Goal: Check status: Check status

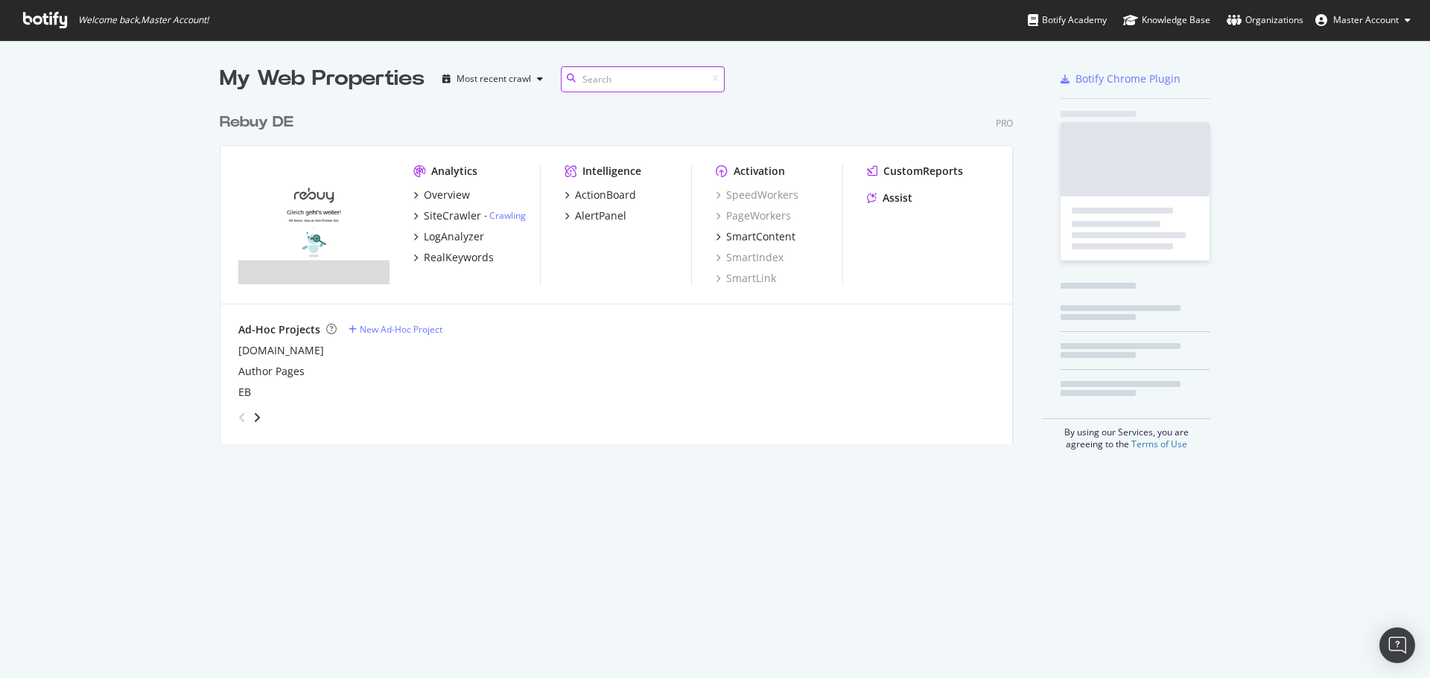
scroll to position [339, 794]
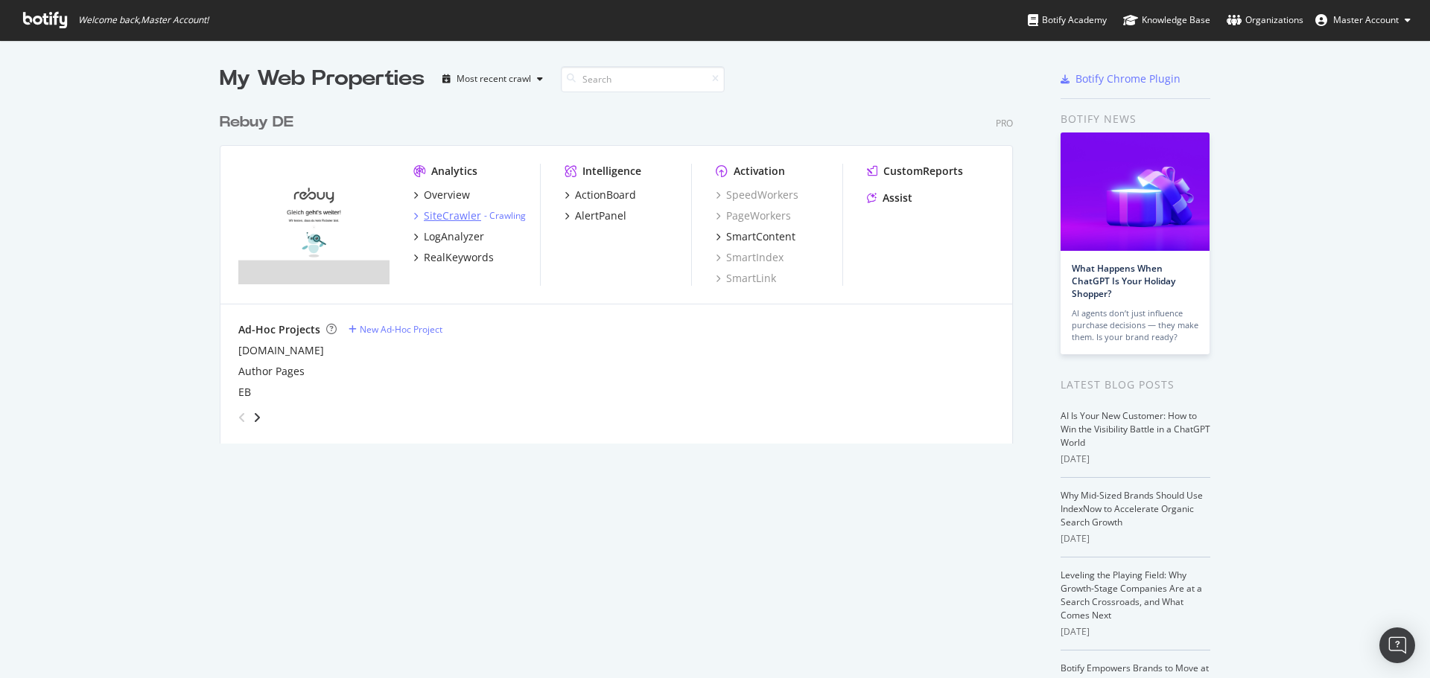
click at [448, 217] on div "SiteCrawler" at bounding box center [452, 215] width 57 height 15
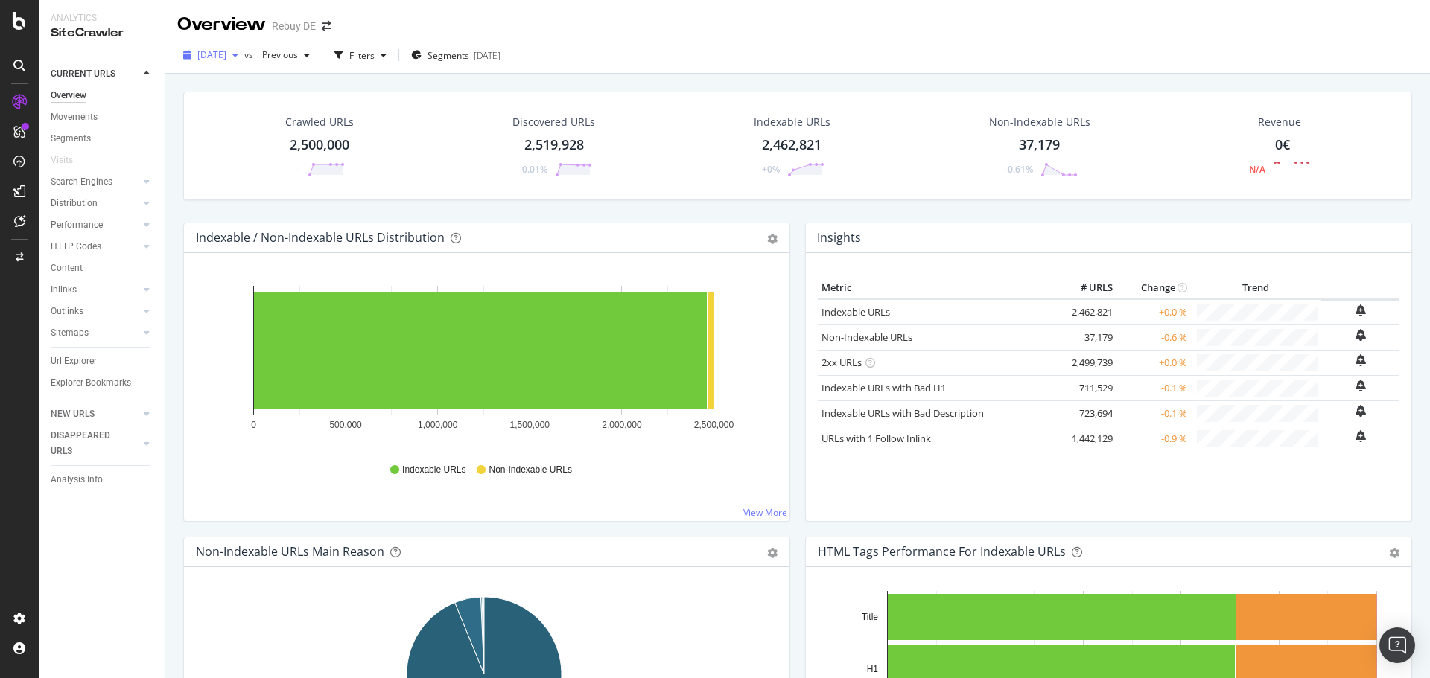
click at [231, 65] on div "[DATE]" at bounding box center [210, 55] width 67 height 22
